Goal: Task Accomplishment & Management: Manage account settings

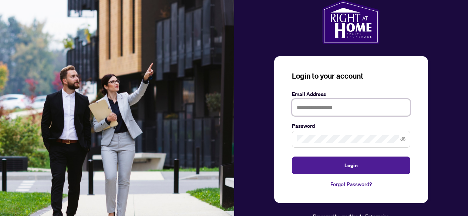
click at [315, 110] on input "text" at bounding box center [351, 107] width 118 height 17
type input "**********"
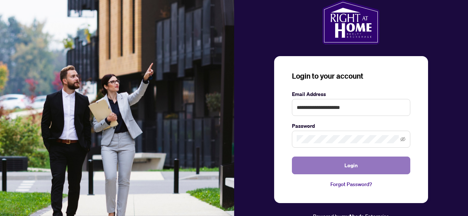
click at [349, 162] on span "Login" at bounding box center [350, 166] width 13 height 12
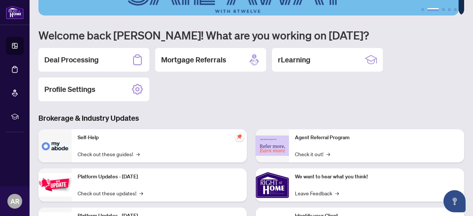
scroll to position [37, 0]
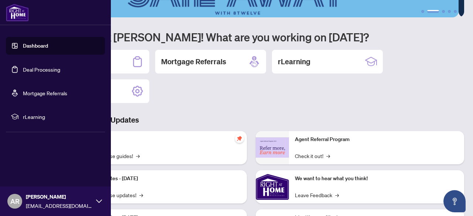
click at [60, 68] on link "Deal Processing" at bounding box center [41, 69] width 37 height 7
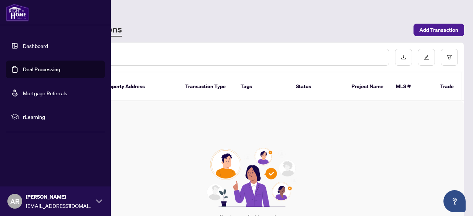
click at [28, 43] on link "Dashboard" at bounding box center [35, 46] width 25 height 7
